Goal: Task Accomplishment & Management: Complete application form

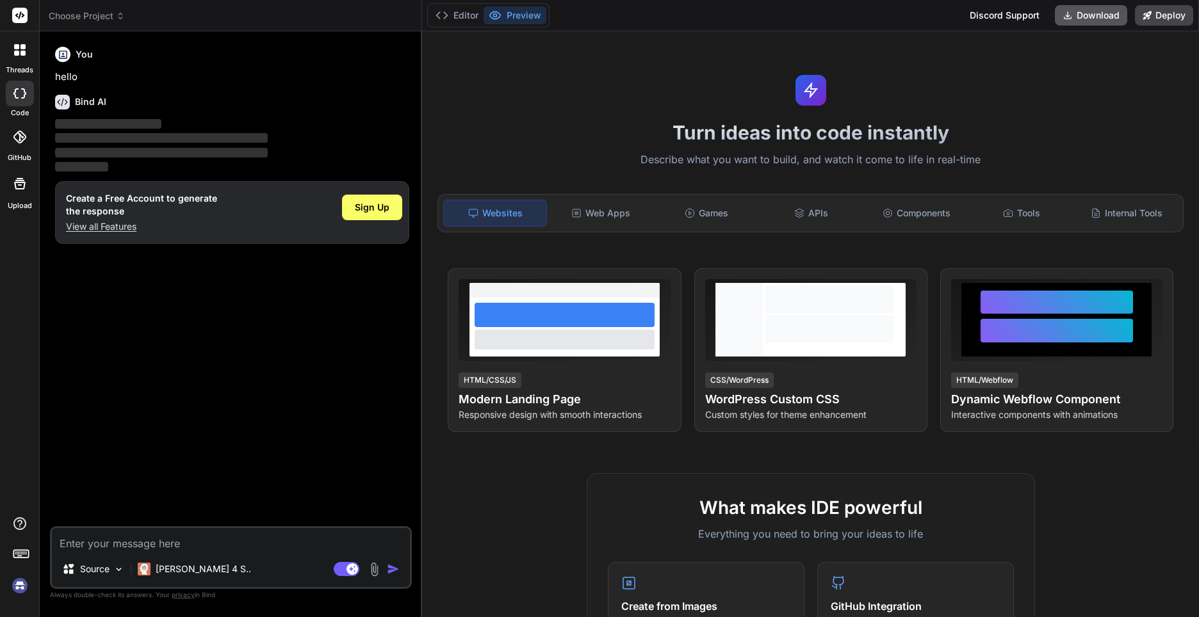
click at [1099, 14] on button "Download" at bounding box center [1091, 15] width 72 height 20
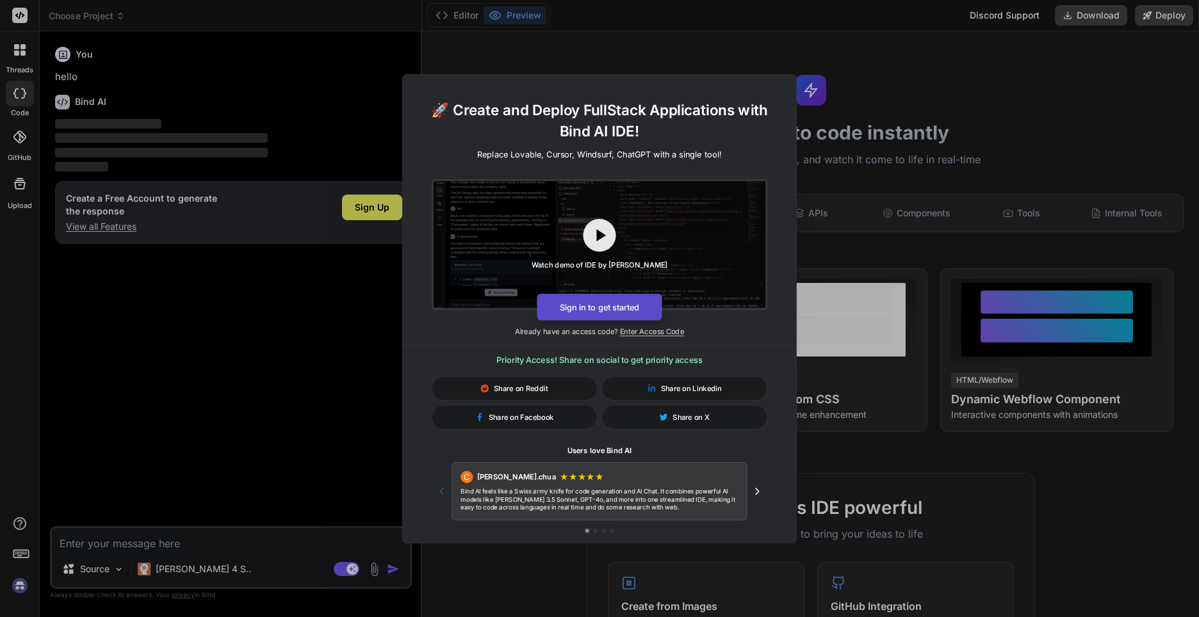
click at [594, 311] on button "Sign in to get started" at bounding box center [599, 306] width 125 height 27
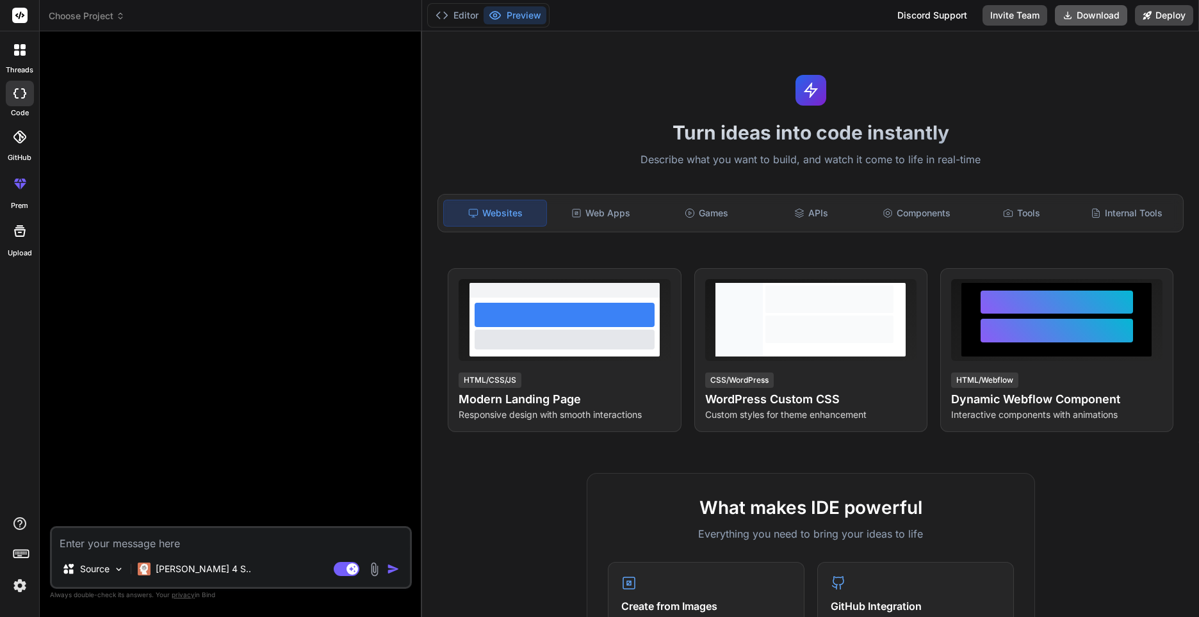
click at [1101, 14] on button "Download" at bounding box center [1091, 15] width 72 height 20
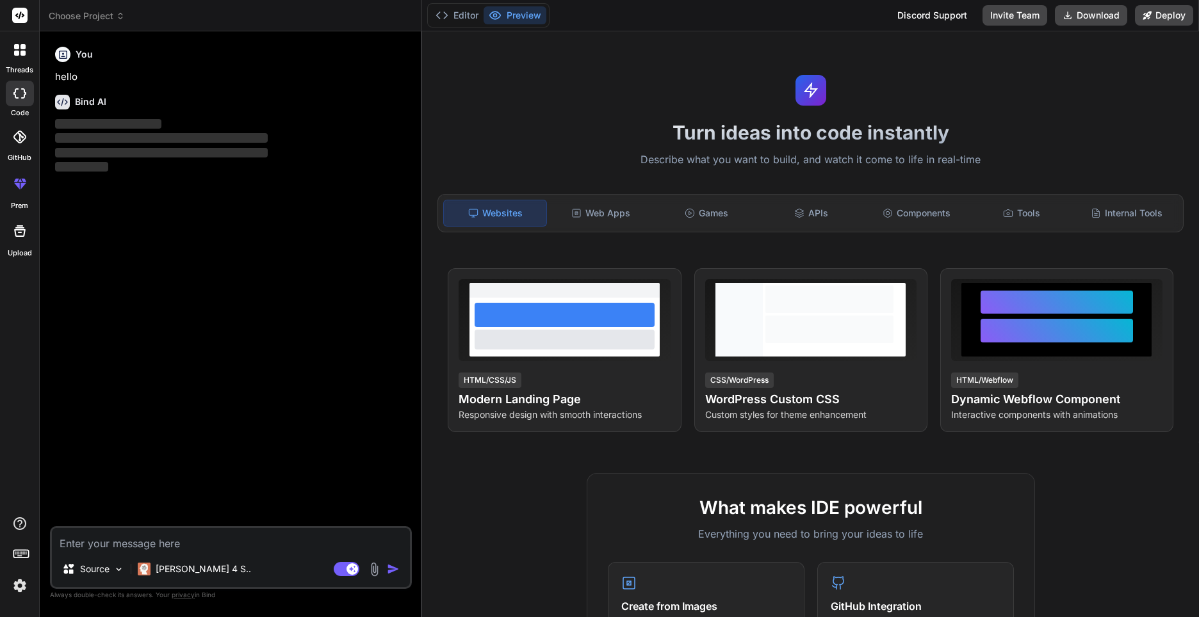
click at [15, 188] on icon at bounding box center [19, 183] width 15 height 15
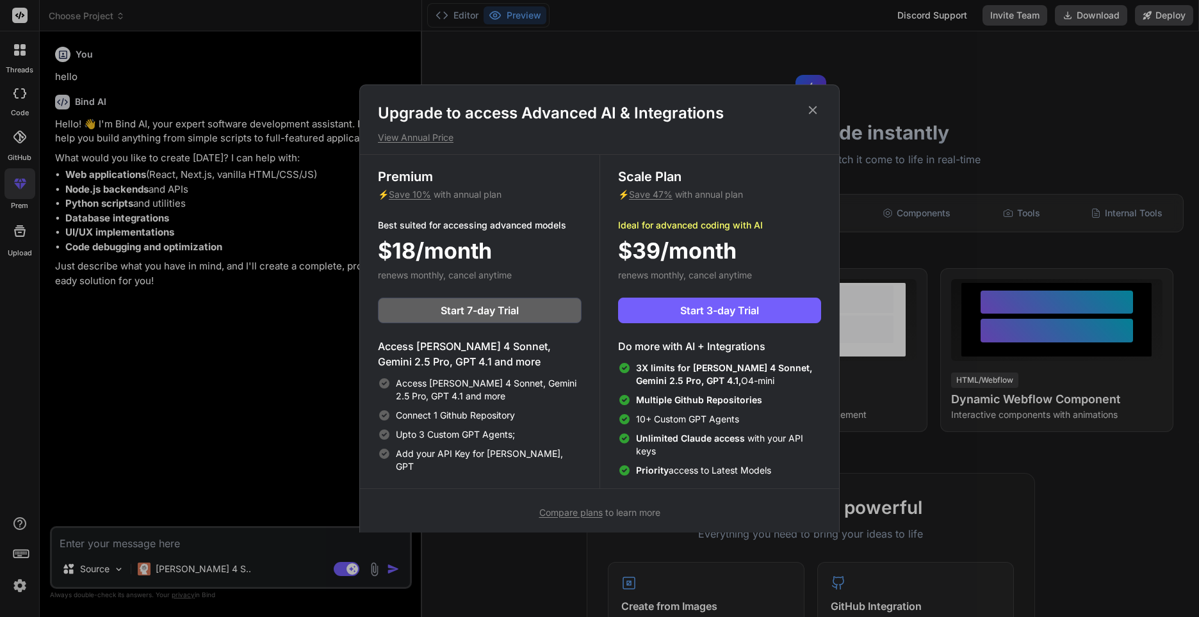
click at [820, 108] on h1 "Upgrade to access Advanced AI & Integrations" at bounding box center [599, 113] width 443 height 20
click at [812, 108] on icon at bounding box center [812, 110] width 14 height 14
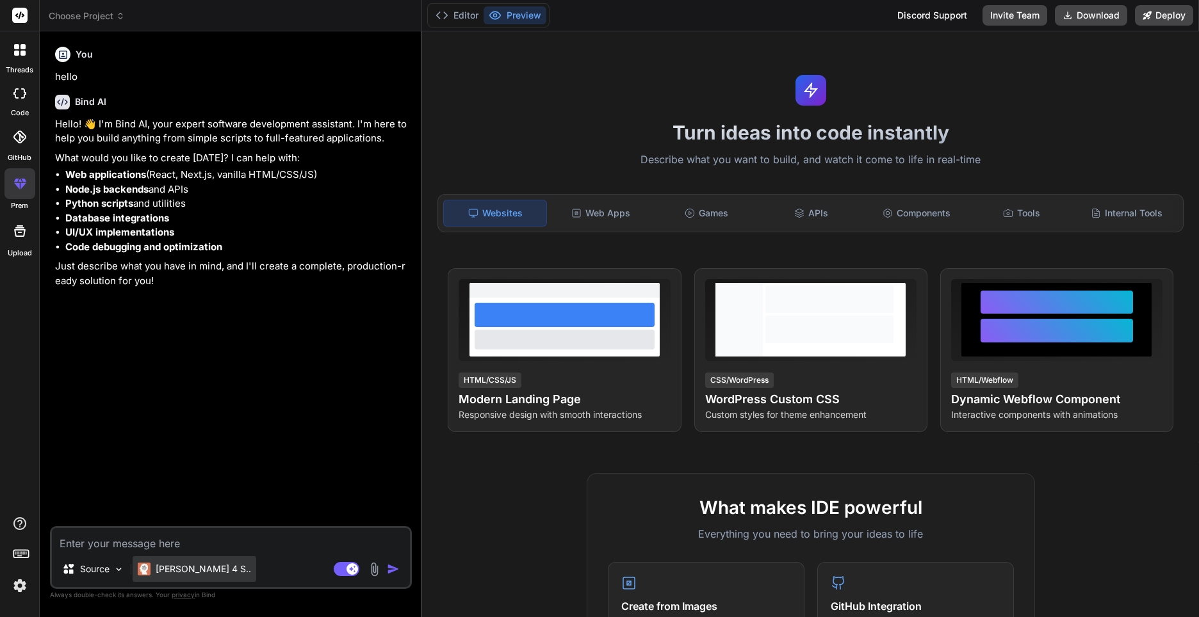
click at [181, 563] on p "[PERSON_NAME] 4 S.." at bounding box center [203, 569] width 95 height 13
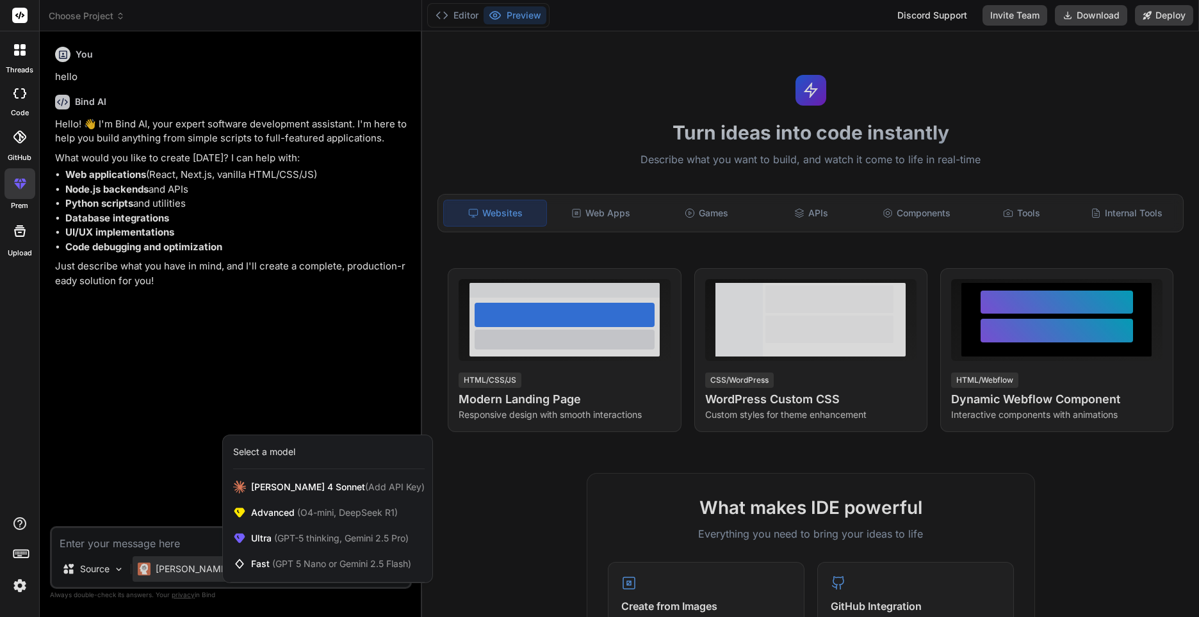
click at [152, 480] on div at bounding box center [599, 308] width 1199 height 617
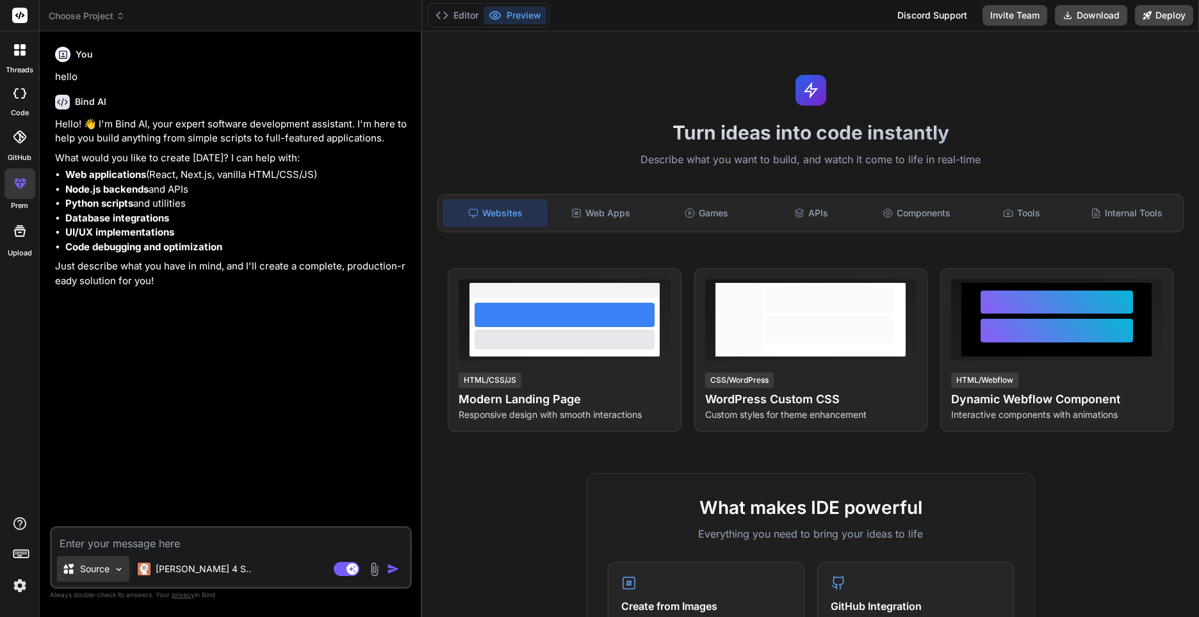
click at [113, 567] on div "Source" at bounding box center [93, 569] width 72 height 26
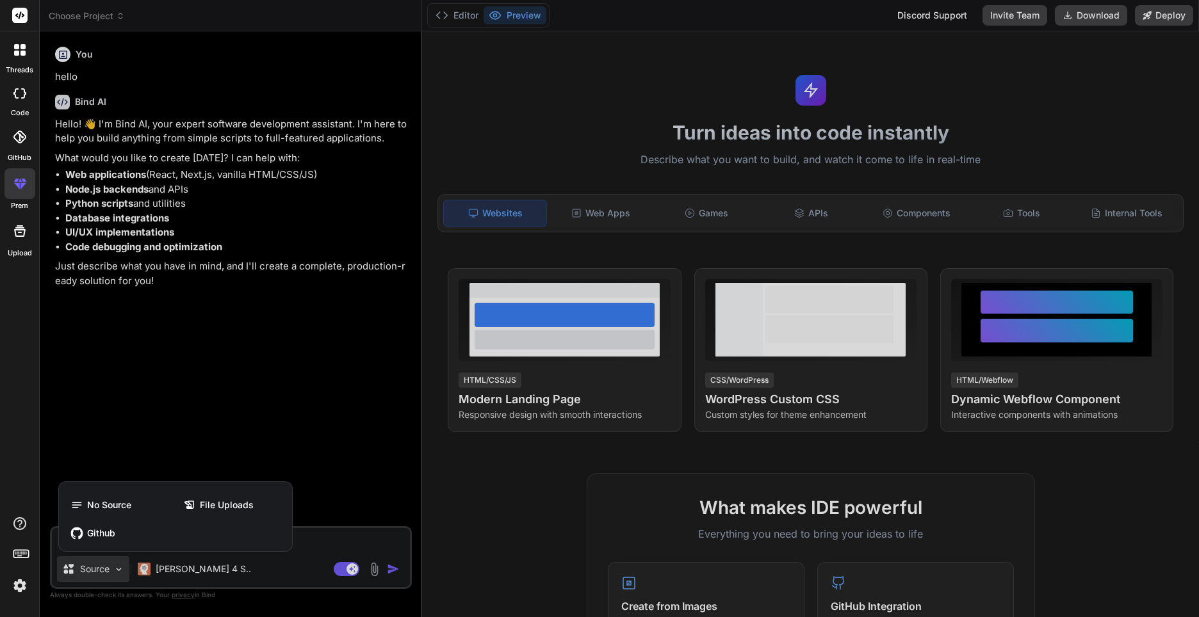
click at [183, 454] on div at bounding box center [599, 308] width 1199 height 617
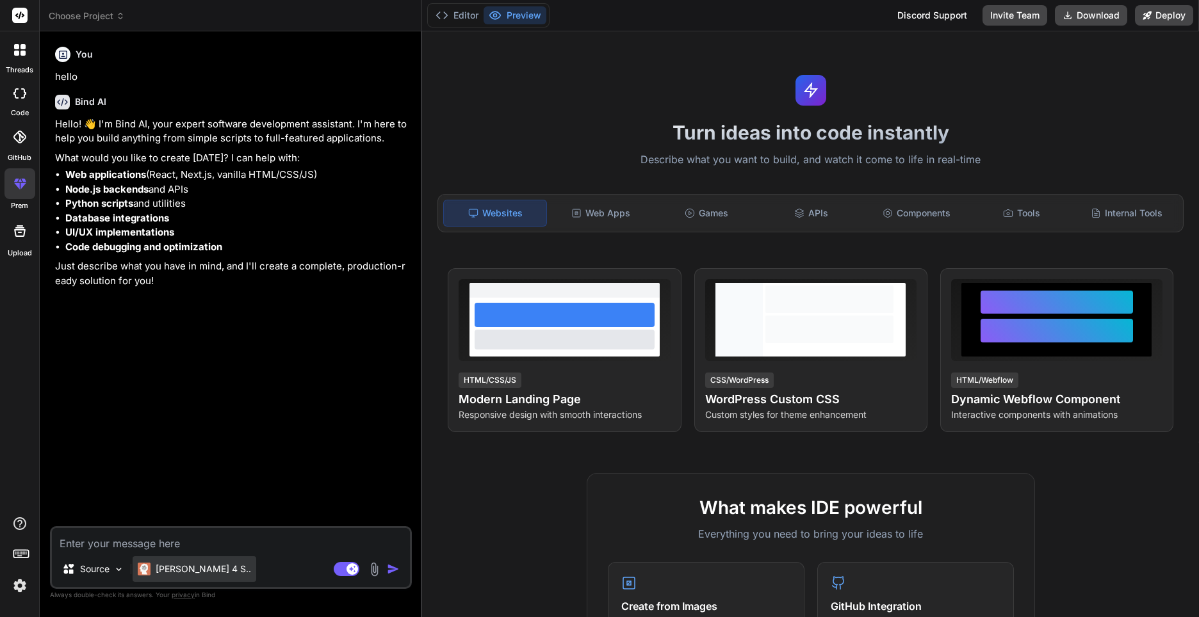
click at [178, 569] on p "[PERSON_NAME] 4 S.." at bounding box center [203, 569] width 95 height 13
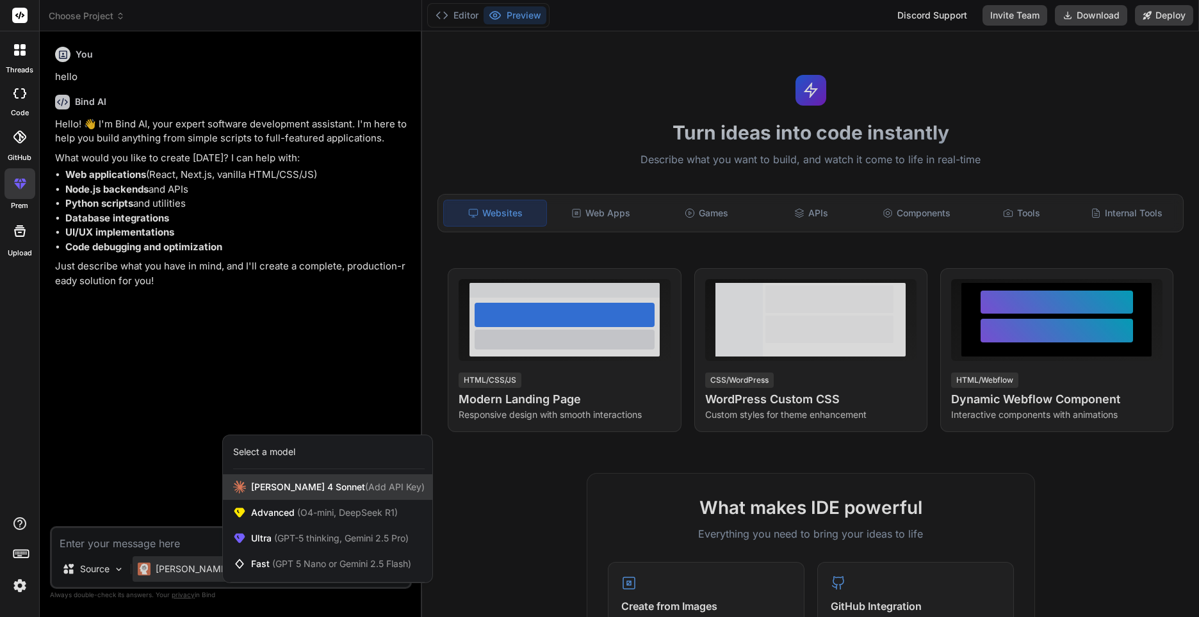
click at [365, 487] on span "(Add API Key)" at bounding box center [395, 486] width 60 height 11
type textarea "x"
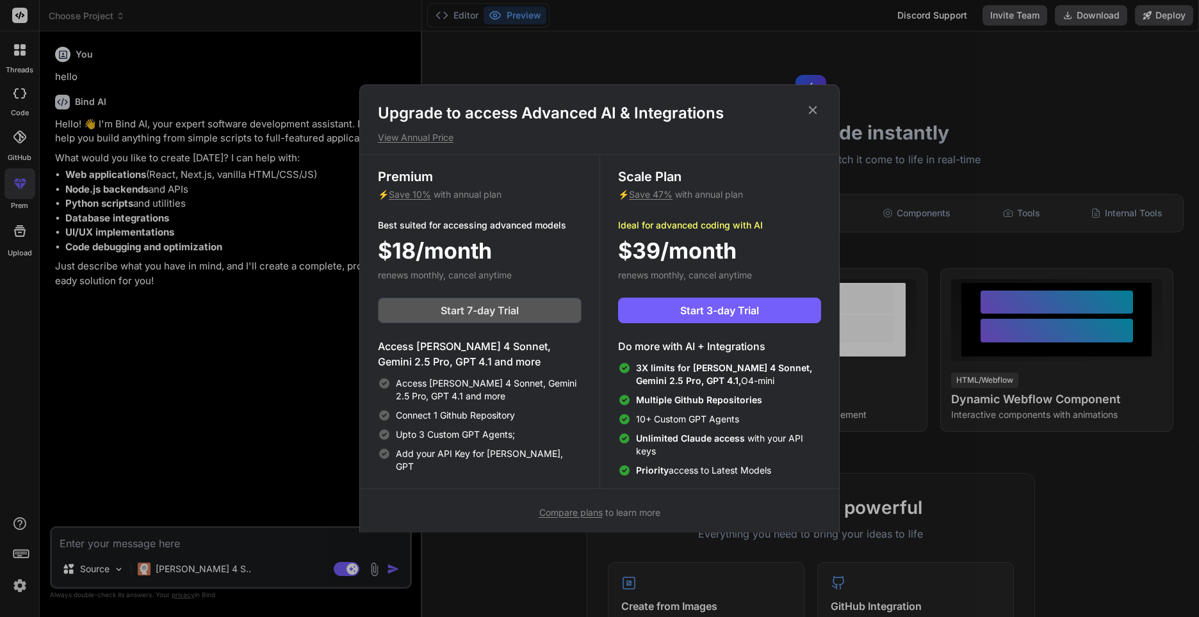
click at [518, 310] on span "Start 7-day Trial" at bounding box center [480, 310] width 78 height 15
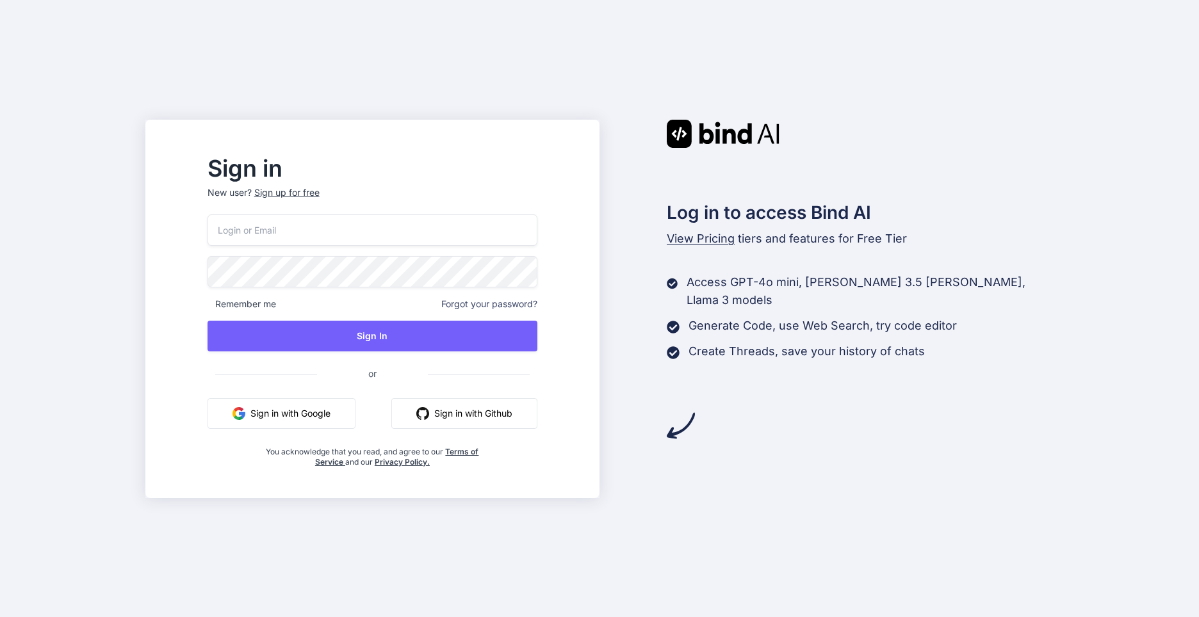
click at [304, 227] on input "email" at bounding box center [372, 229] width 330 height 31
type input "ilya"
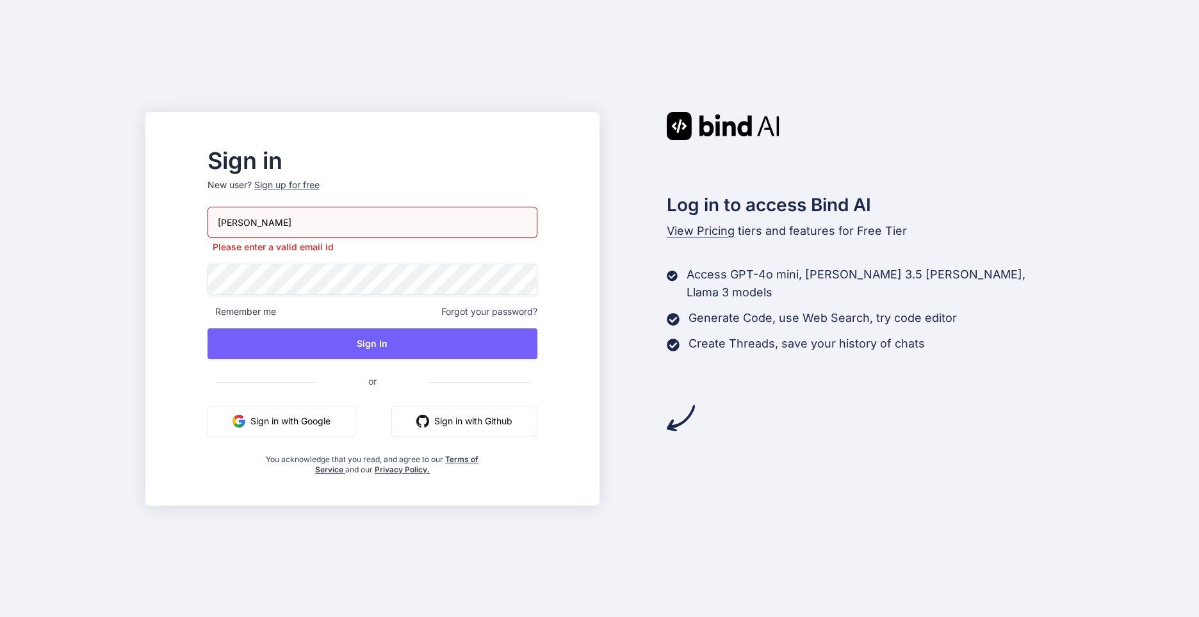
click at [326, 193] on p "New user? Sign up for free" at bounding box center [372, 193] width 330 height 28
click at [320, 186] on div "Sign up for free" at bounding box center [286, 185] width 65 height 13
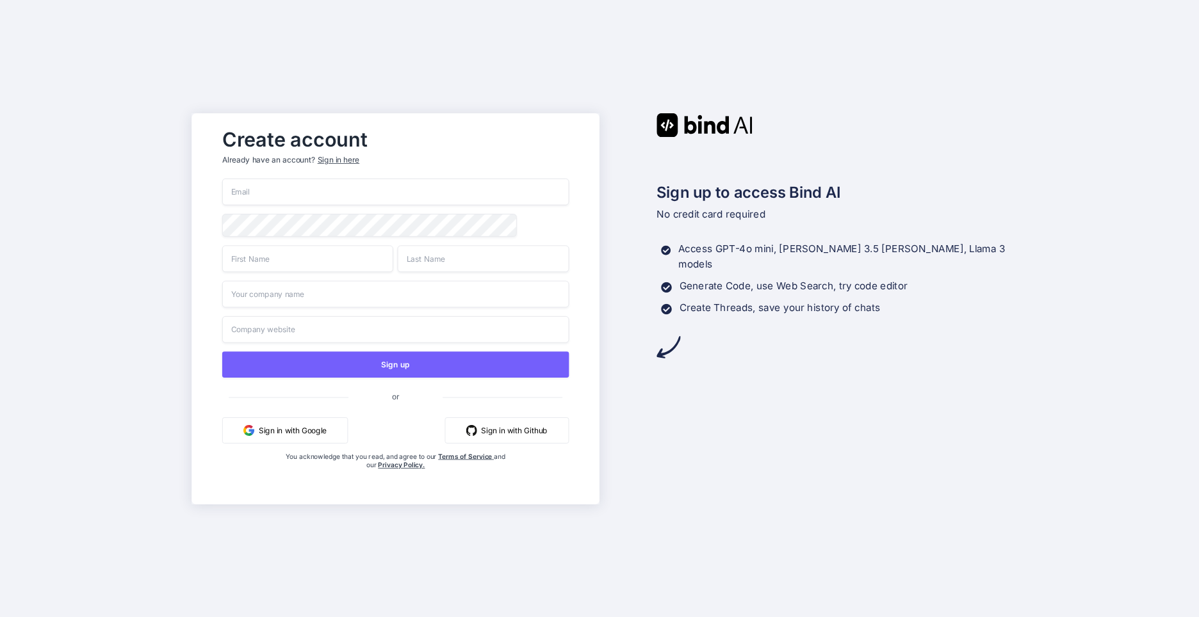
click at [349, 202] on input "email" at bounding box center [395, 192] width 346 height 27
type input "ilyach95@hotmail.com"
type input "Ilya"
type input "Chashkov"
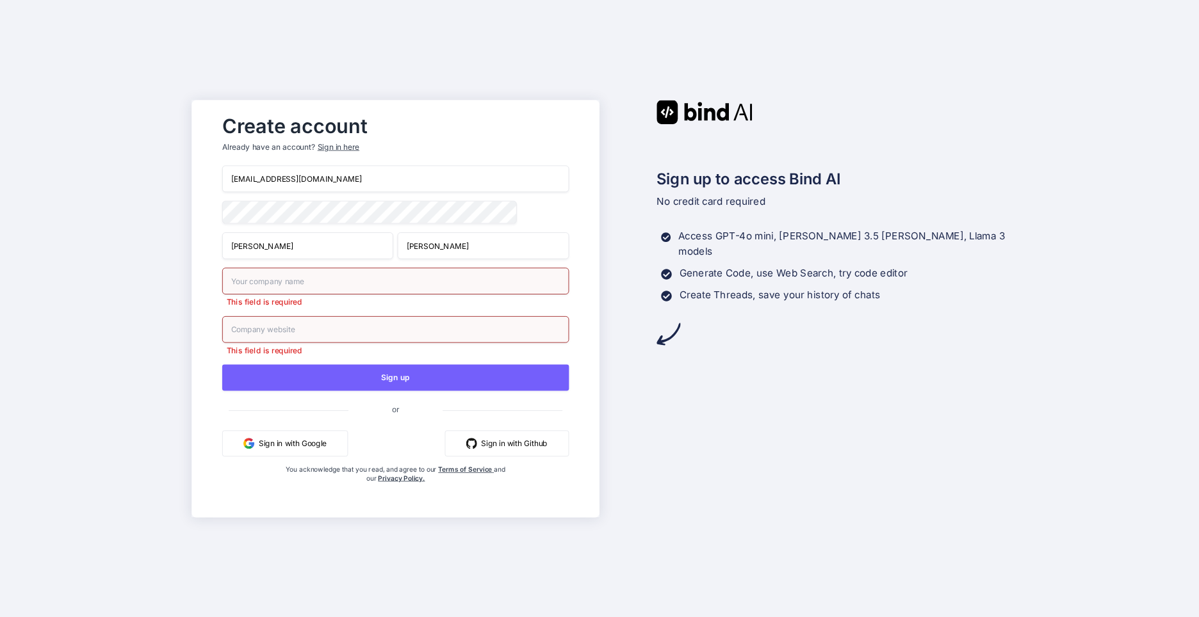
click at [327, 287] on input "text" at bounding box center [395, 281] width 346 height 27
type input "I"
type input "Chashkov"
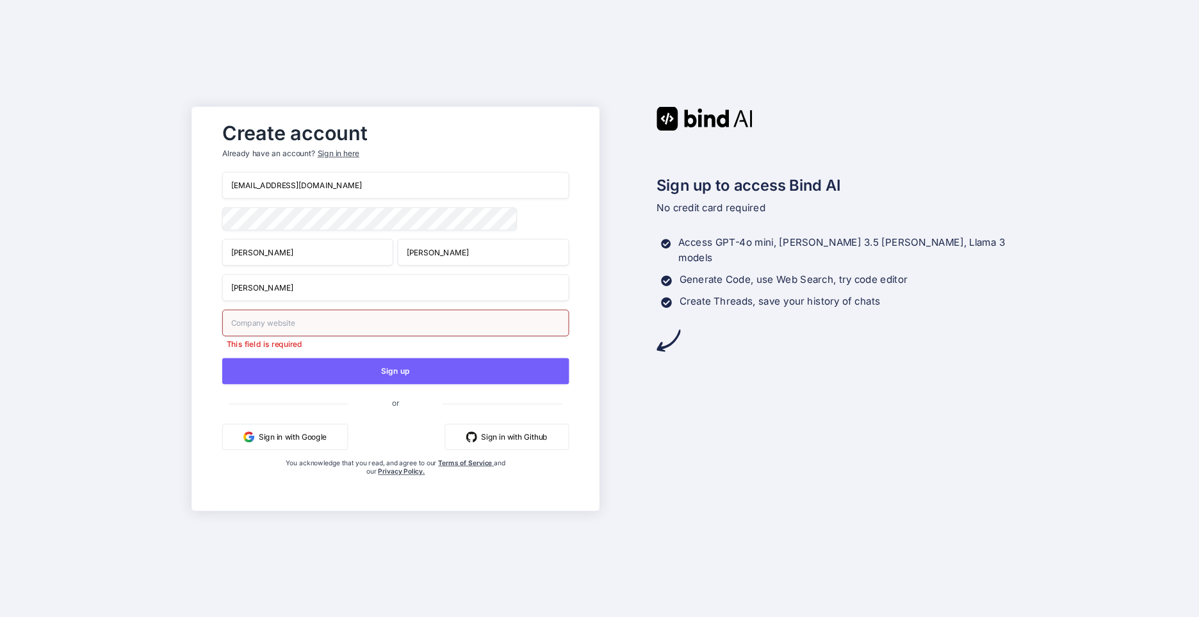
click at [170, 327] on div "Create account Already have an account? Sign in here ilyach95@hotmail.com Ilya …" at bounding box center [599, 308] width 1199 height 617
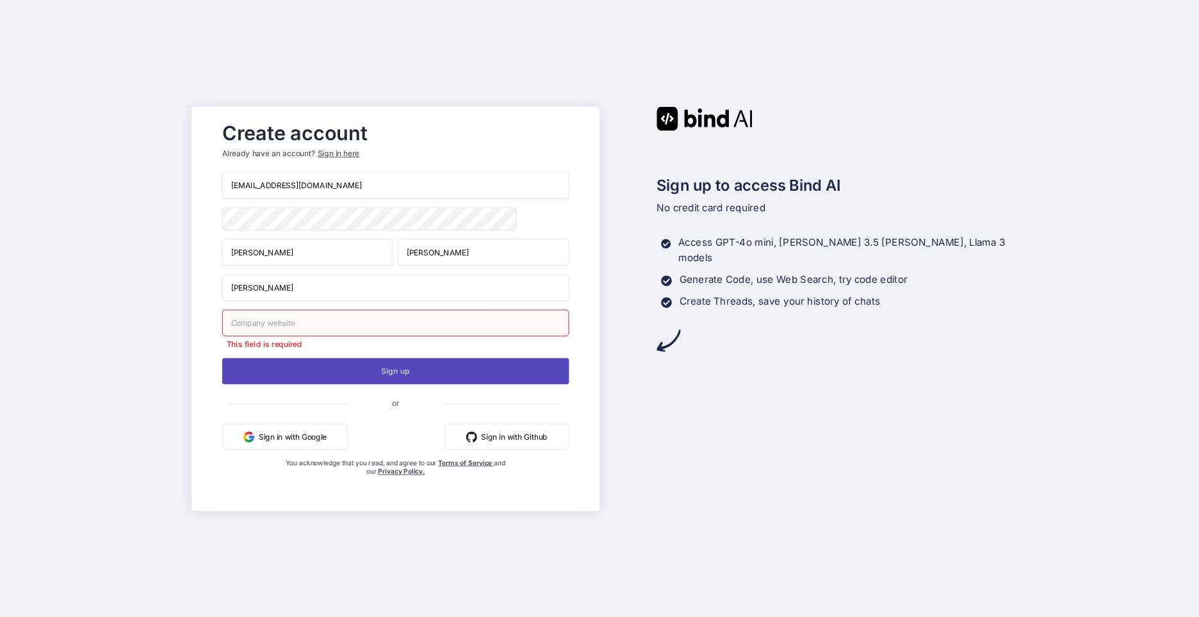
click at [340, 379] on button "Sign up" at bounding box center [395, 371] width 346 height 26
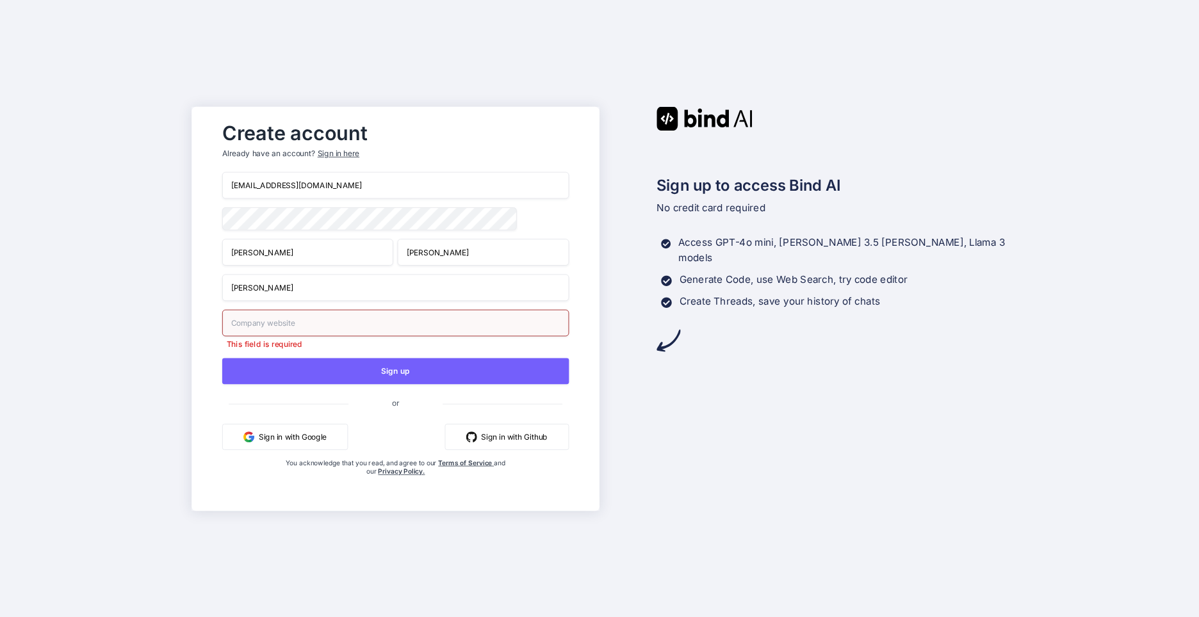
click at [279, 322] on input "text" at bounding box center [395, 322] width 346 height 27
click at [204, 331] on div "Create account Already have an account? Sign in here ilyach95@hotmail.com Ilya …" at bounding box center [395, 308] width 407 height 404
click at [311, 321] on input "text" at bounding box center [395, 322] width 346 height 27
type input "n"
drag, startPoint x: 321, startPoint y: 279, endPoint x: 152, endPoint y: 285, distance: 169.8
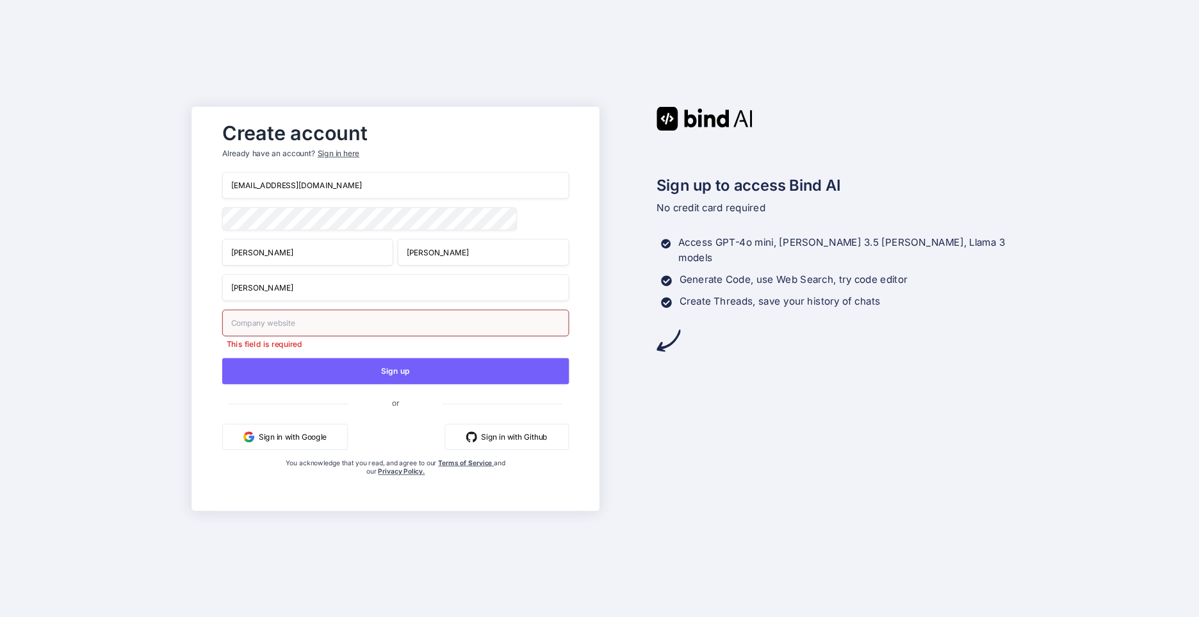
click at [152, 285] on div "Create account Already have an account? Sign in here ilyach95@hotmail.com Ilya …" at bounding box center [599, 308] width 1199 height 617
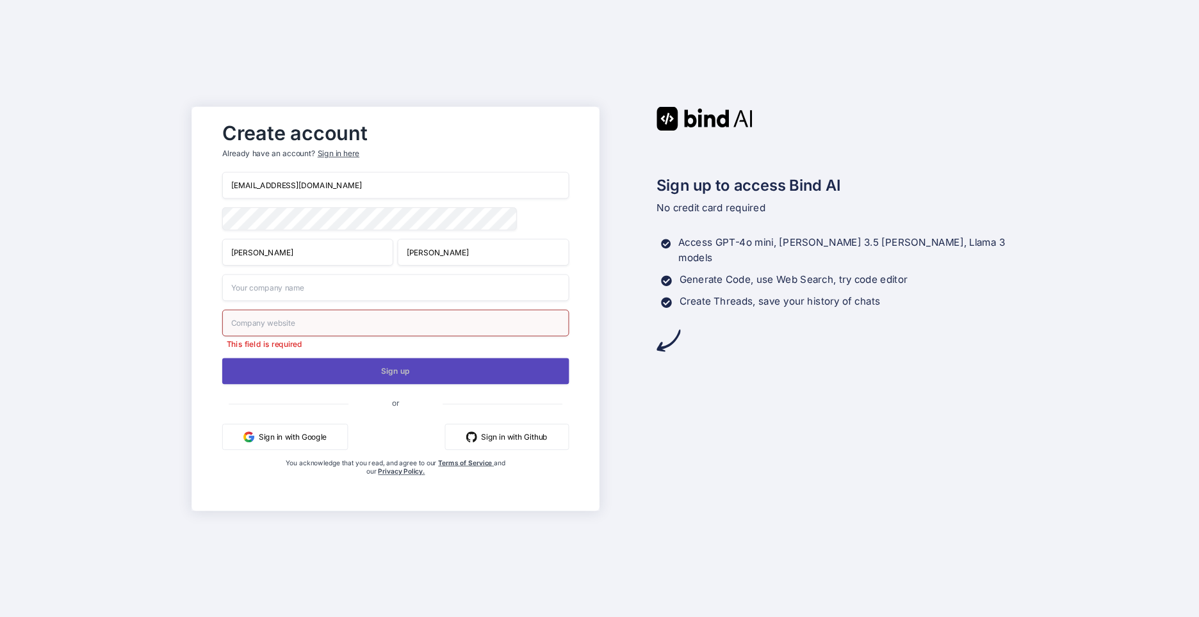
click at [273, 373] on button "Sign up" at bounding box center [395, 371] width 346 height 26
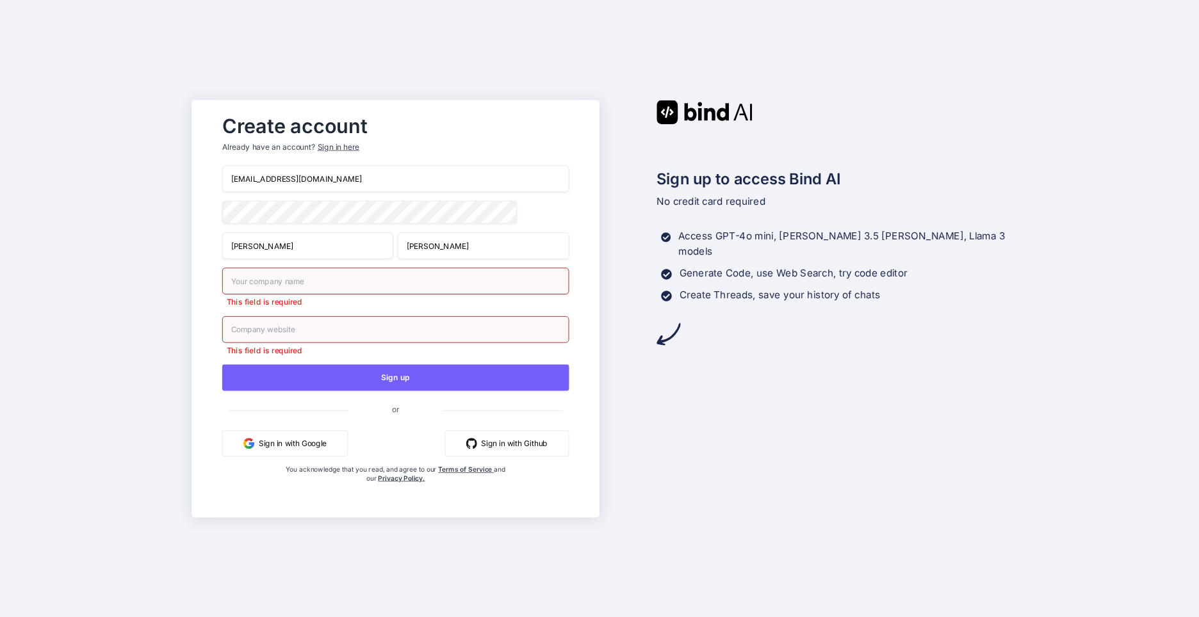
click at [281, 284] on input "text" at bounding box center [395, 281] width 346 height 27
type input "b"
type input "т"
type input "no"
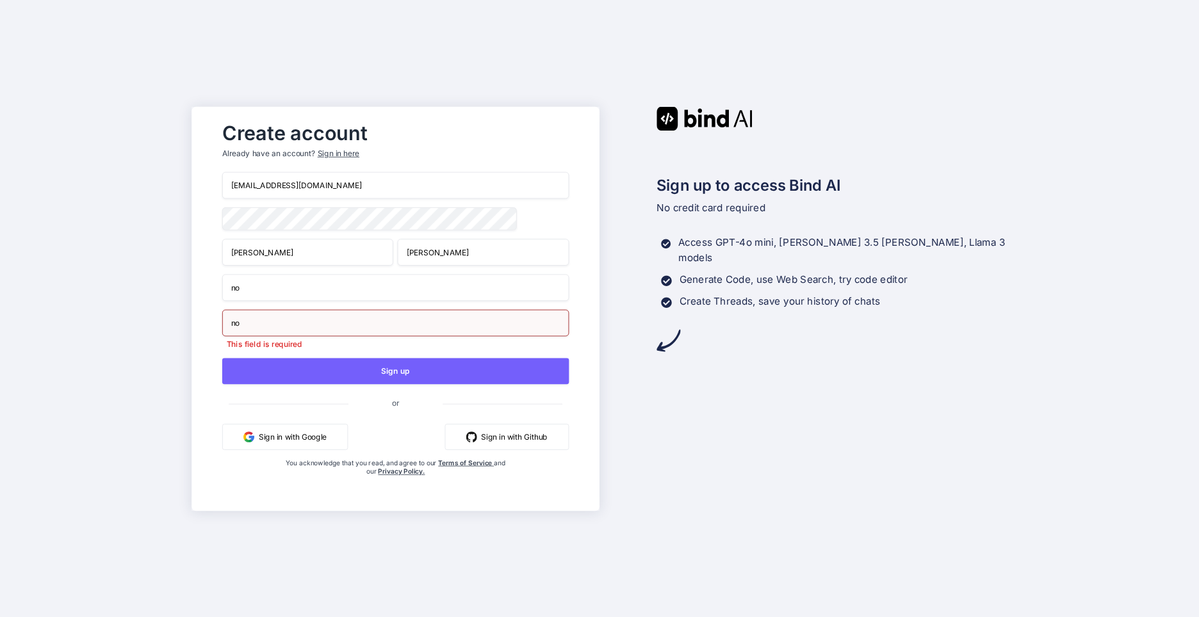
type input "no"
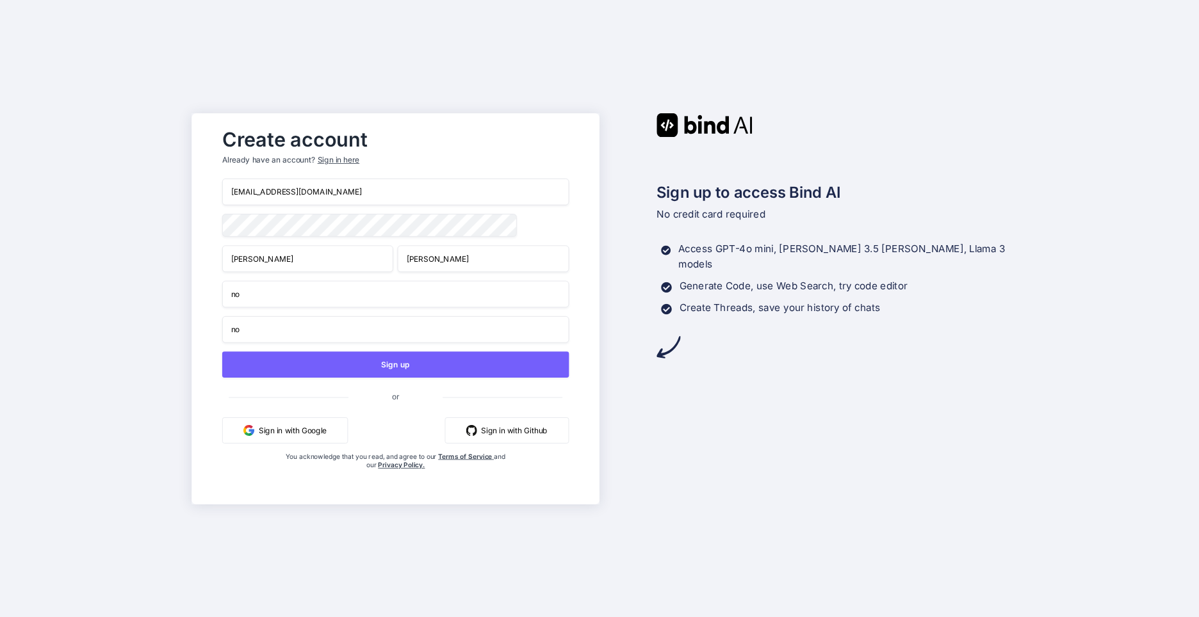
click at [183, 328] on div "Create account Already have an account? Sign in here ilyach95@hotmail.com Ilya …" at bounding box center [599, 308] width 1199 height 617
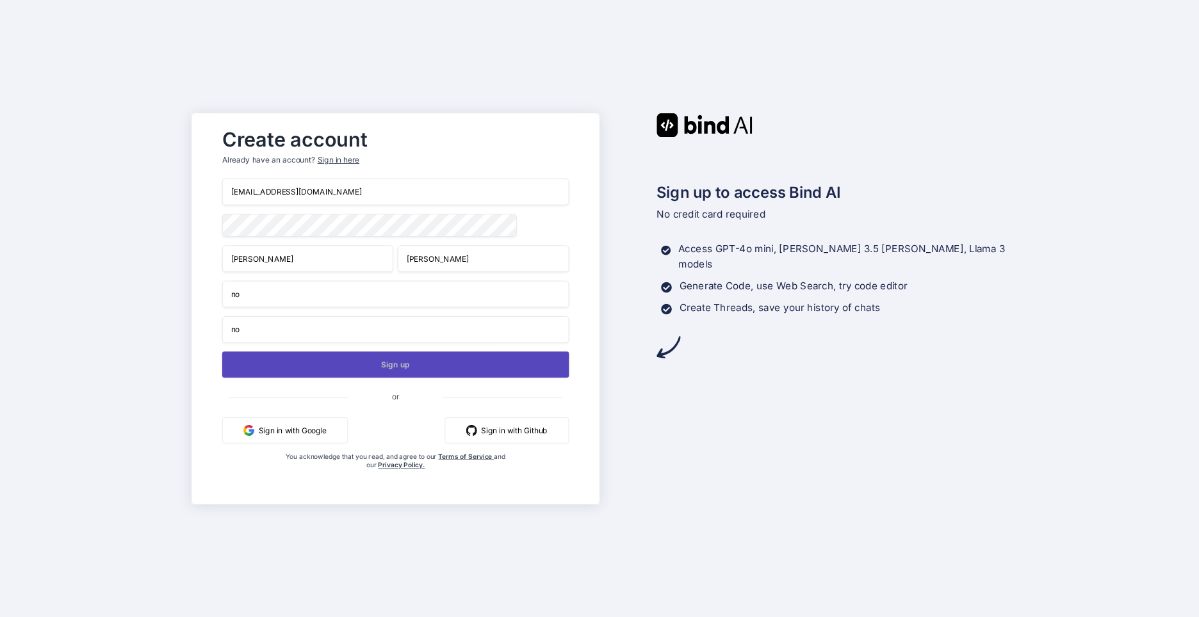
click at [286, 362] on button "Sign up" at bounding box center [395, 365] width 346 height 26
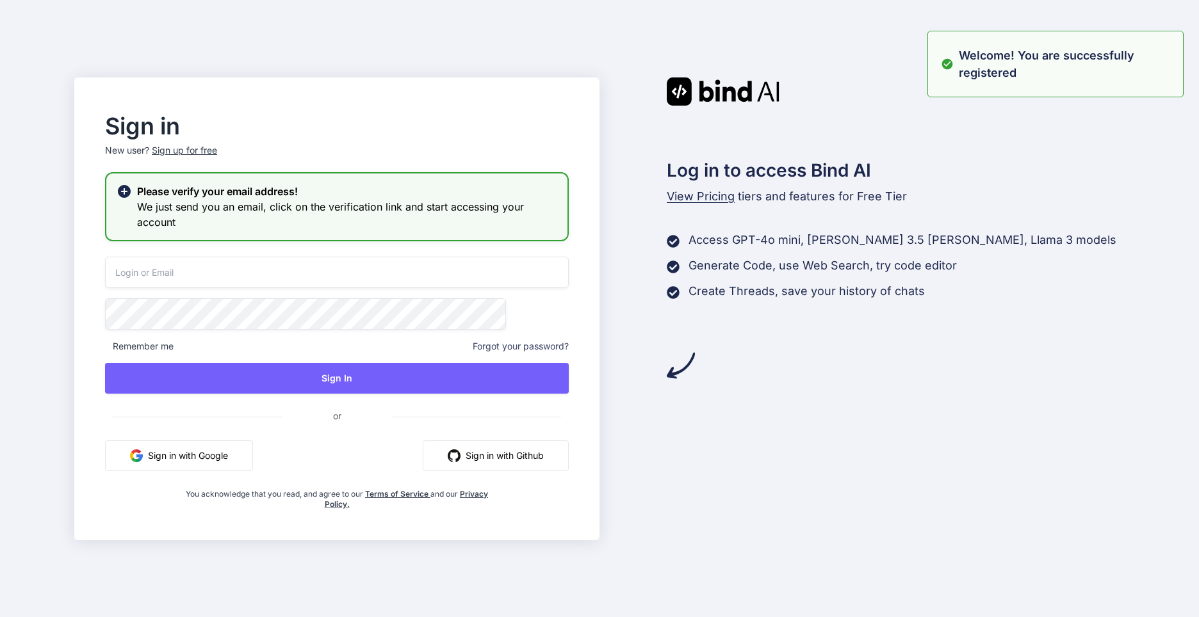
click at [248, 264] on input "email" at bounding box center [337, 272] width 464 height 31
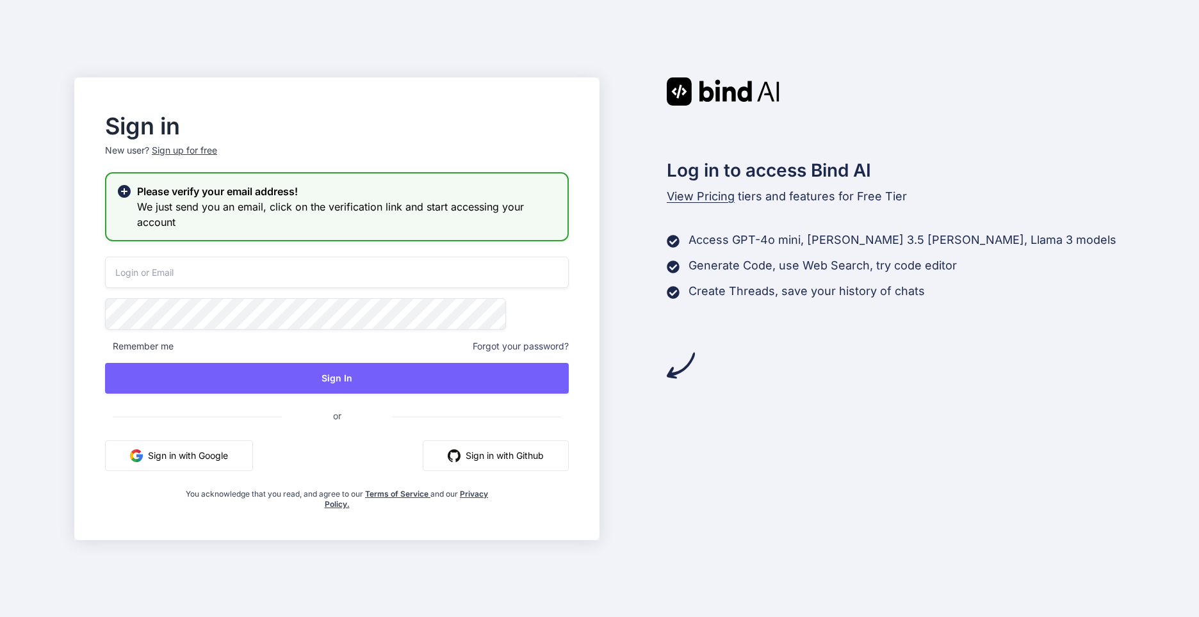
click at [265, 267] on input "email" at bounding box center [337, 272] width 464 height 31
type input "ilyach95@hotmail.com"
click at [346, 276] on input "ilyach95@hotmail.com" at bounding box center [337, 272] width 464 height 31
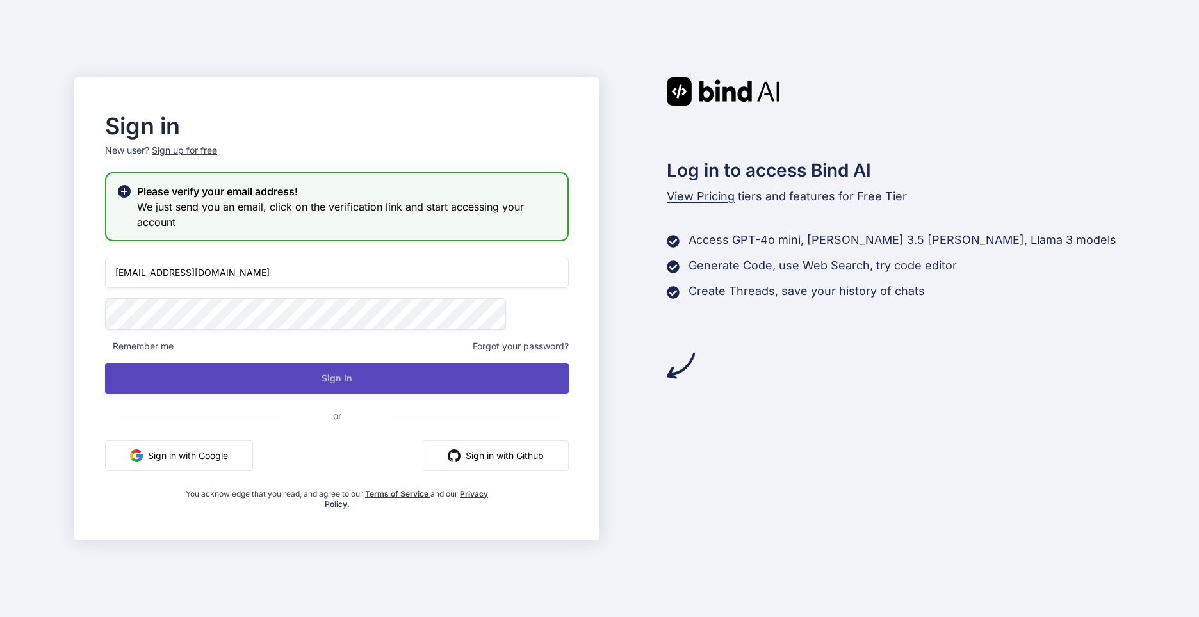
click at [295, 373] on button "Sign In" at bounding box center [337, 378] width 464 height 31
click at [423, 376] on button "Sign In" at bounding box center [337, 378] width 464 height 31
